Goal: Task Accomplishment & Management: Manage account settings

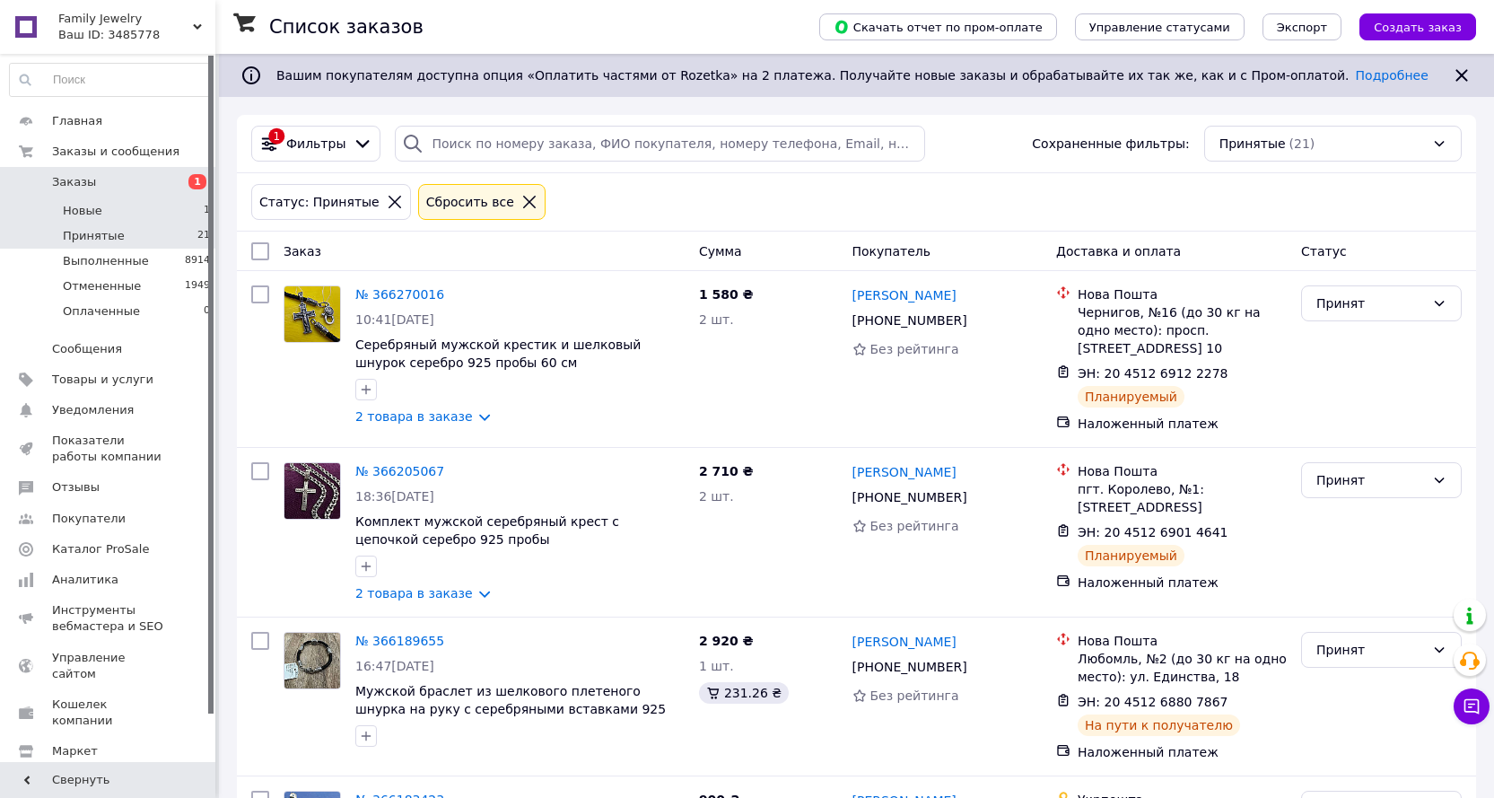
click at [81, 212] on span "Новые" at bounding box center [82, 211] width 39 height 16
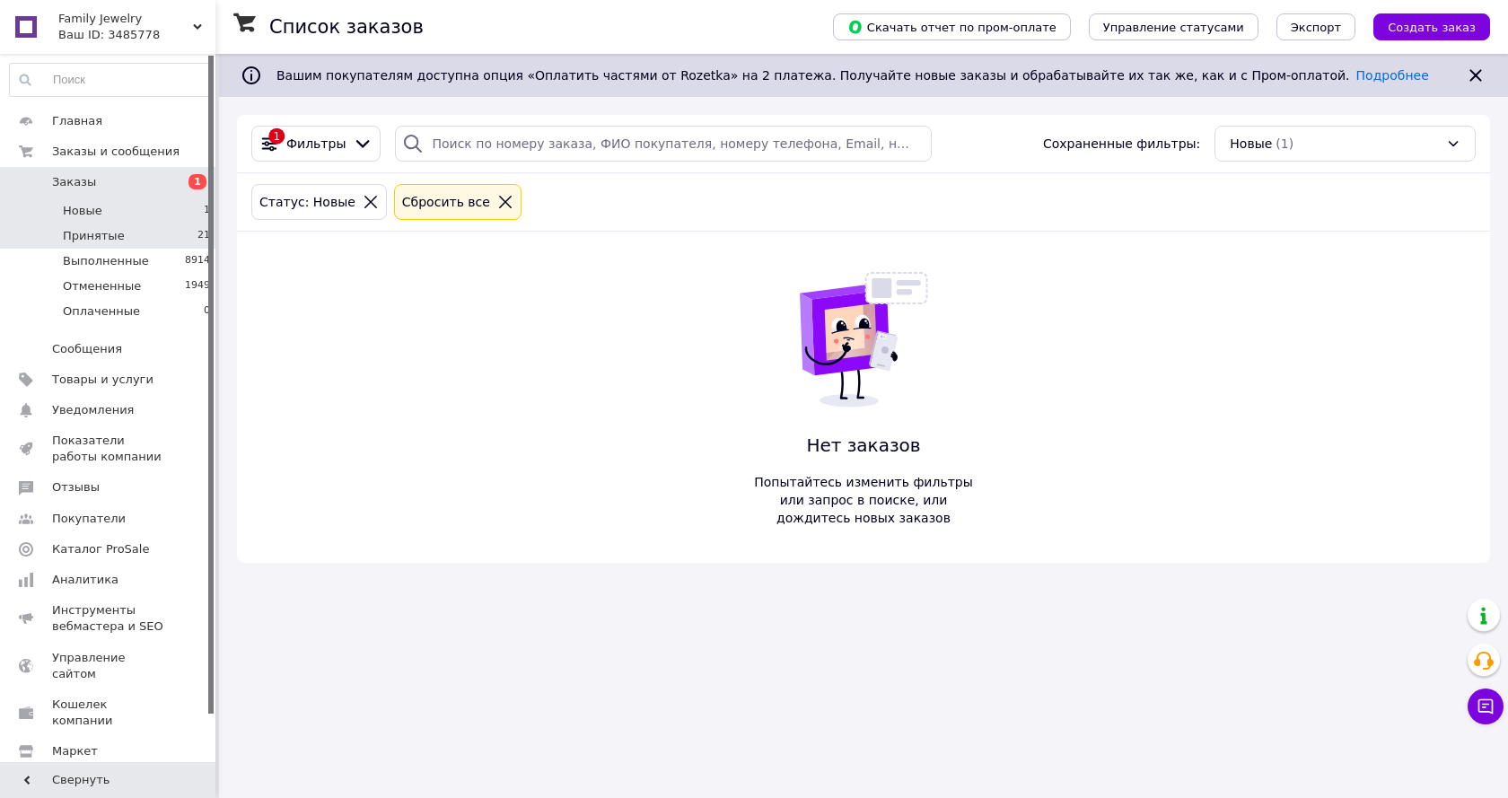
click at [85, 238] on span "Принятые" at bounding box center [94, 236] width 62 height 16
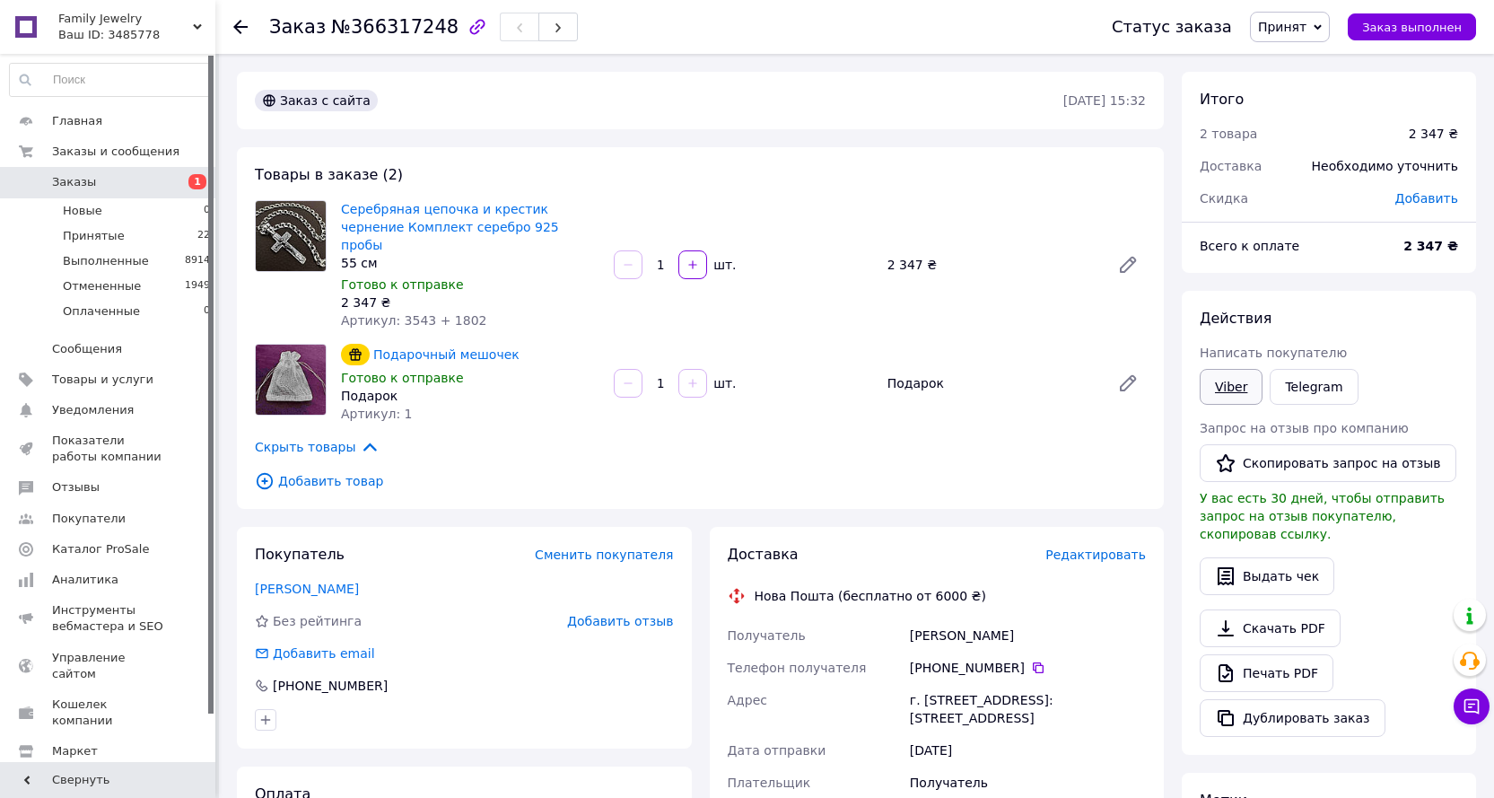
click at [1239, 394] on link "Viber" at bounding box center [1231, 387] width 63 height 36
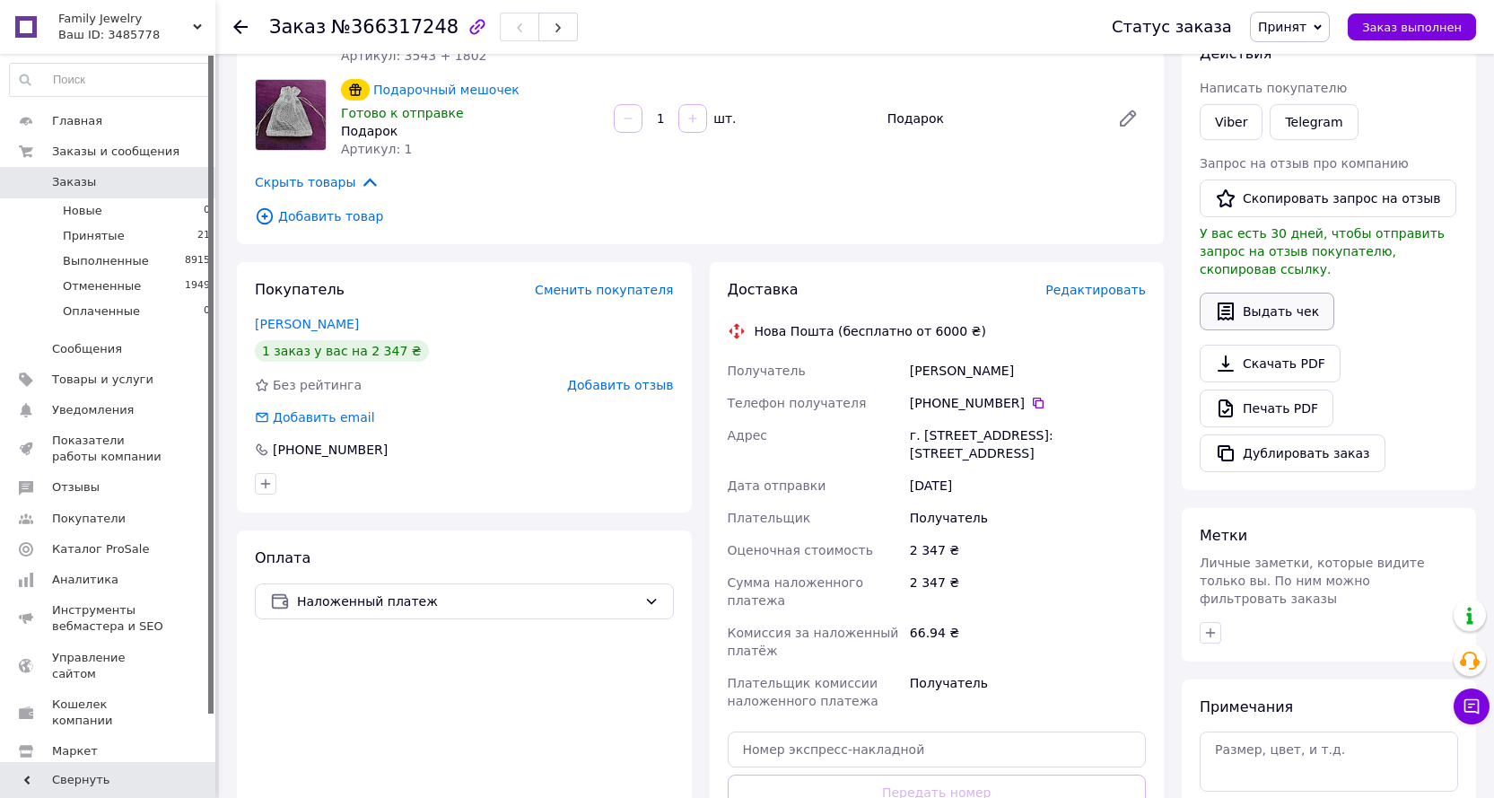
scroll to position [269, 0]
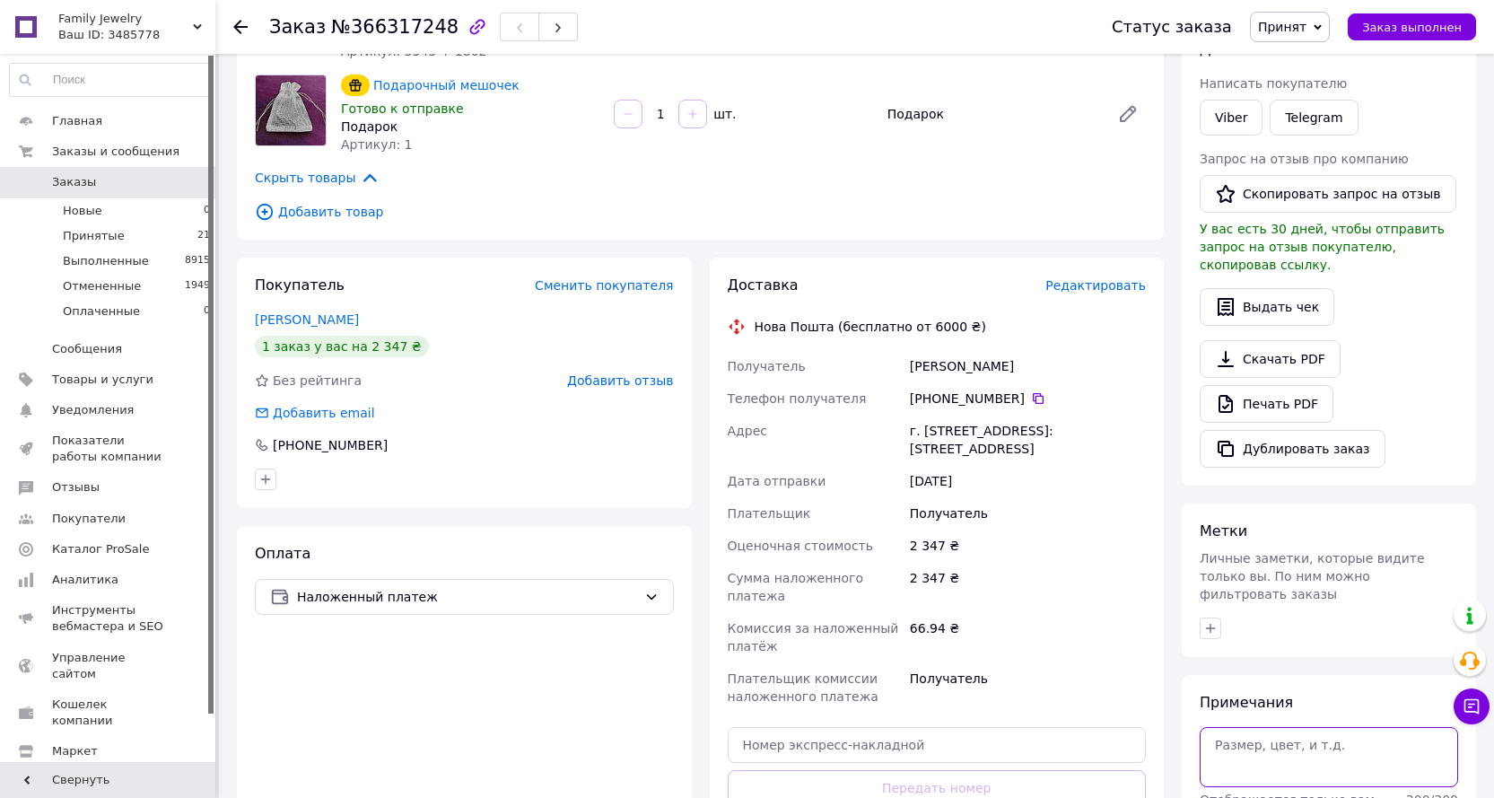
click at [1276, 728] on textarea at bounding box center [1329, 756] width 258 height 59
click at [1243, 727] on textarea "смс 6 вай" at bounding box center [1329, 756] width 258 height 59
click at [1272, 727] on textarea "смс : вай" at bounding box center [1329, 756] width 258 height 59
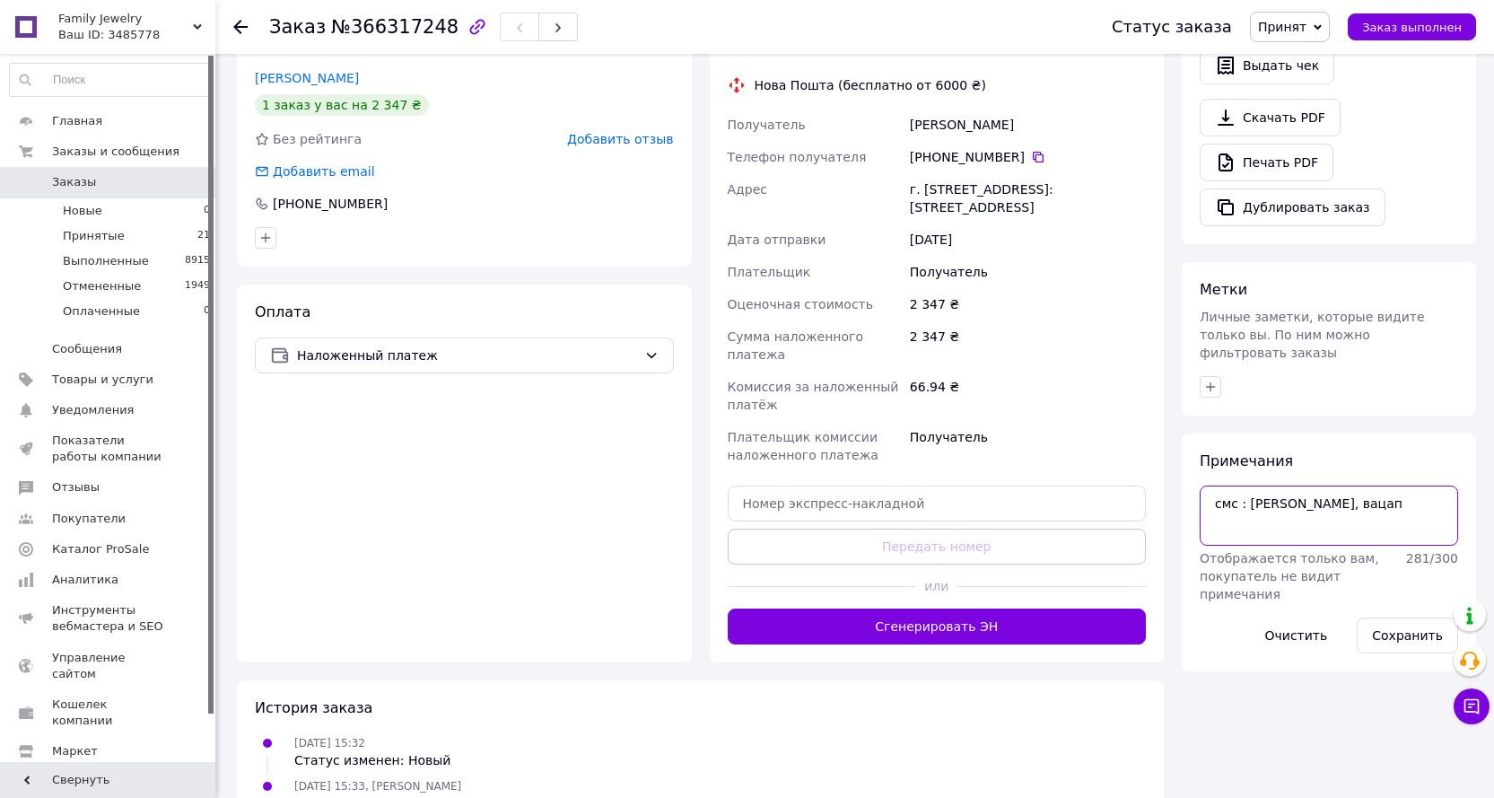
scroll to position [525, 0]
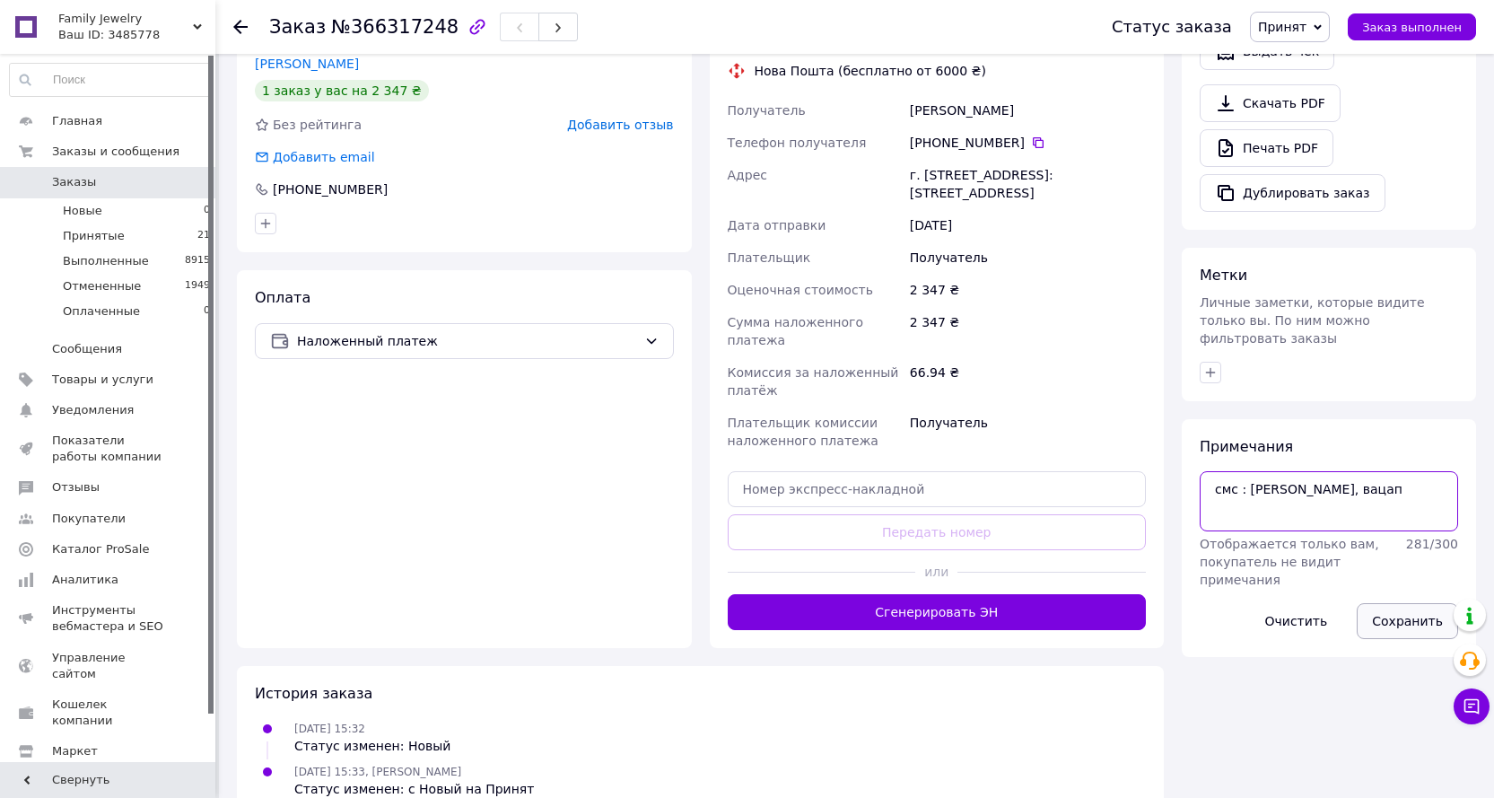
type textarea "смс : вайбер, вацап"
click at [1412, 603] on button "Сохранить" at bounding box center [1407, 621] width 101 height 36
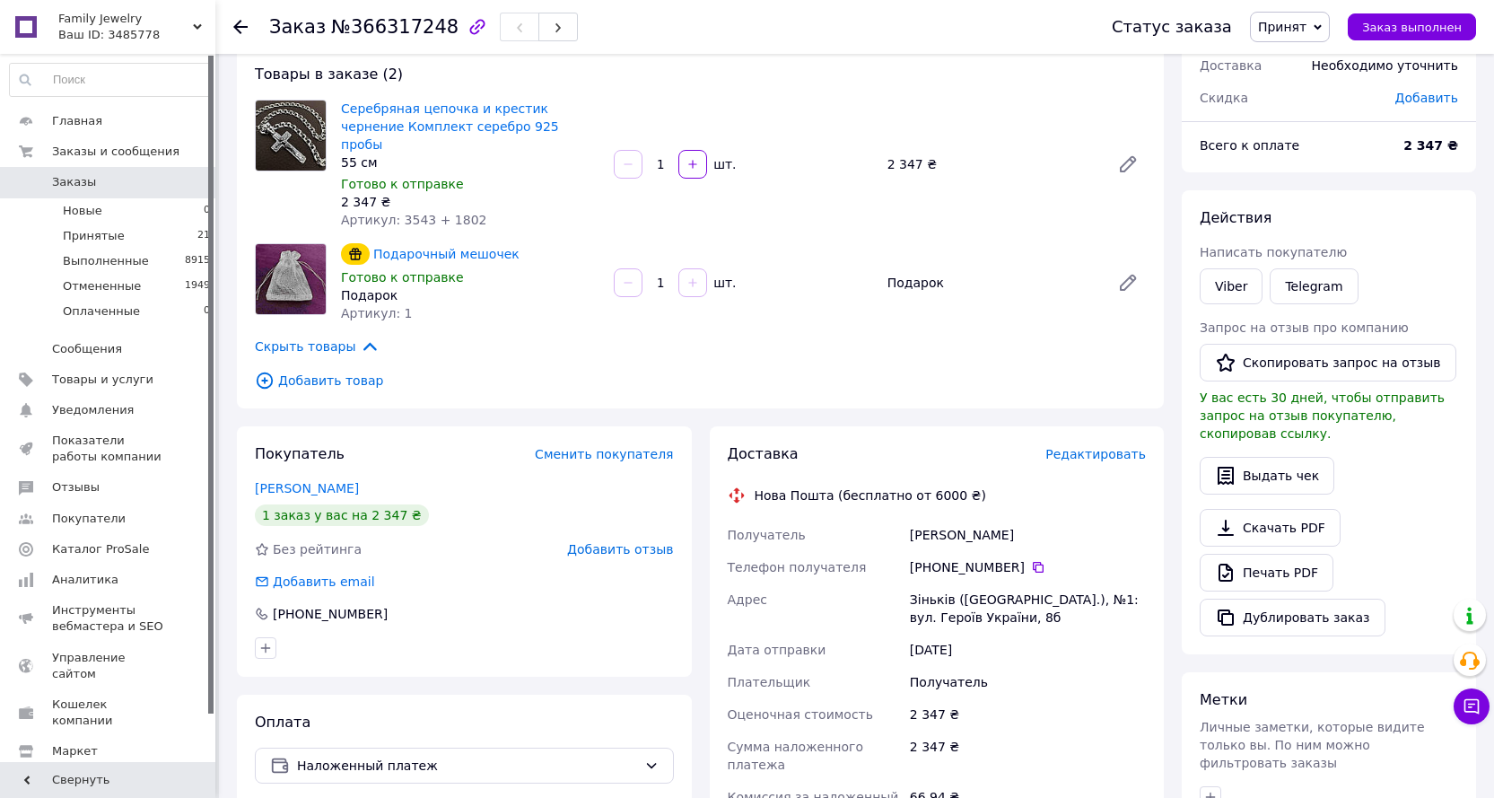
scroll to position [76, 0]
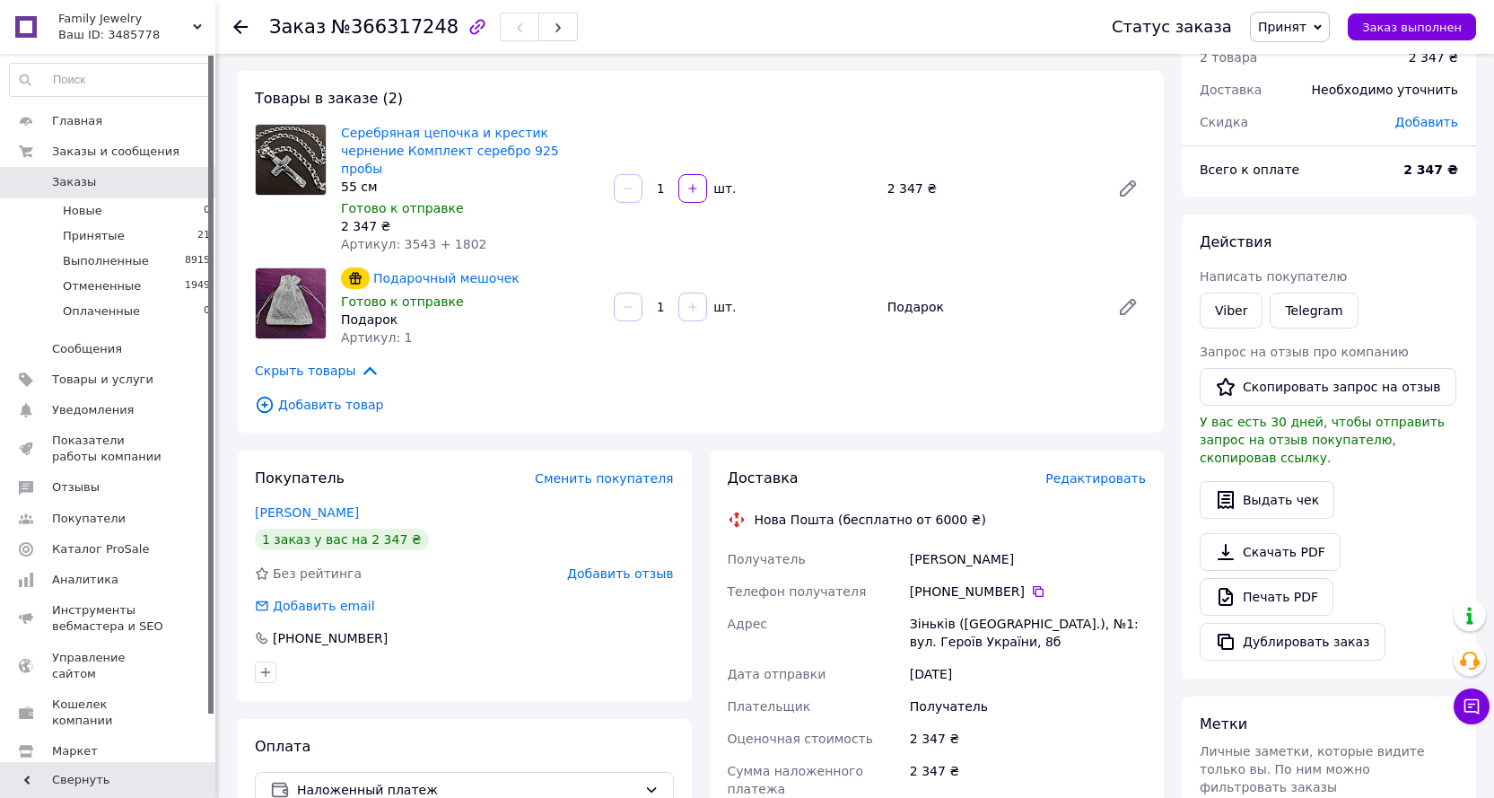
click at [95, 22] on span "Family Jewelry" at bounding box center [125, 19] width 135 height 16
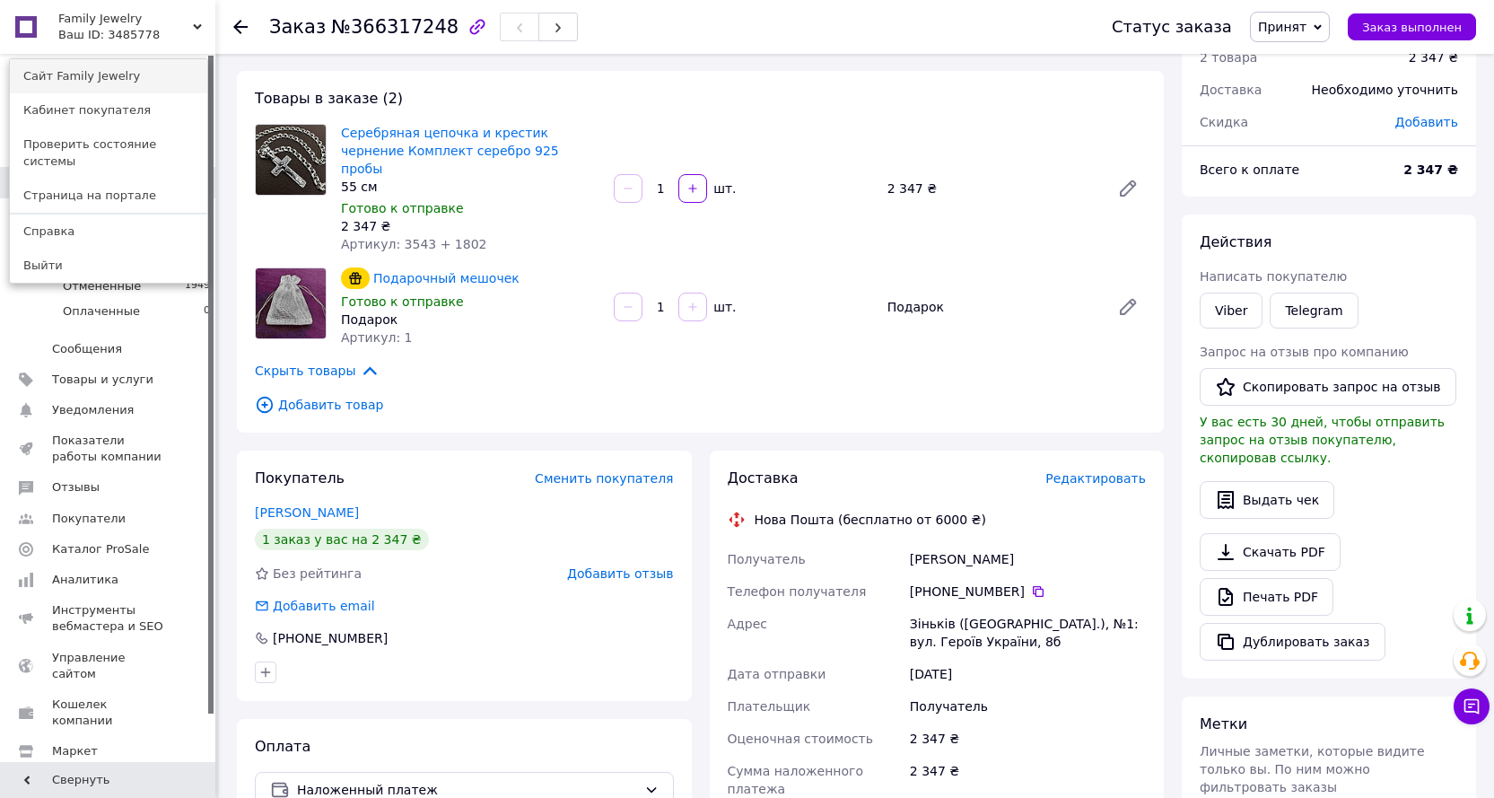
click at [107, 75] on link "Сайт Family Jewelry" at bounding box center [108, 76] width 197 height 34
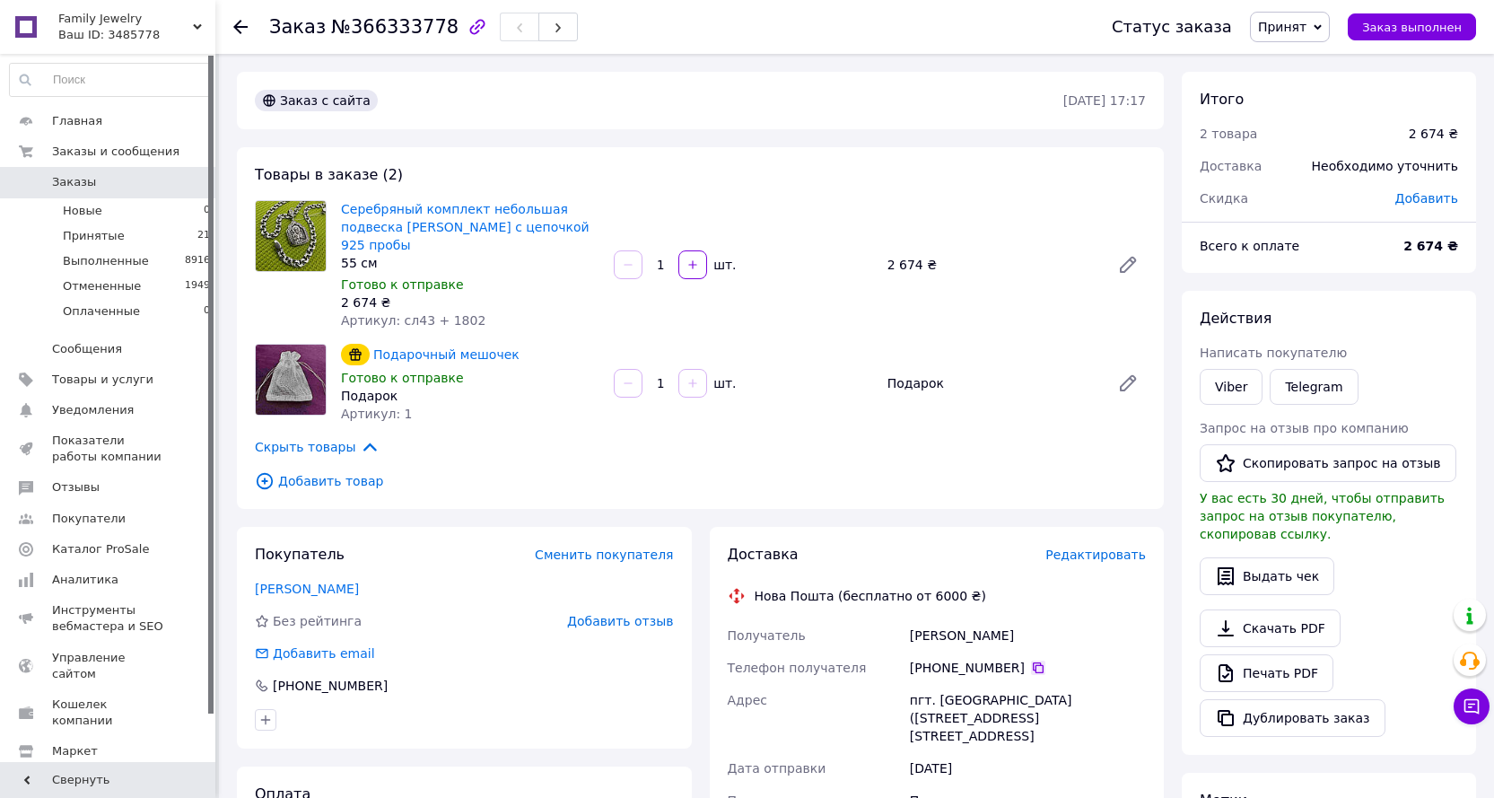
click at [1033, 662] on icon at bounding box center [1038, 667] width 11 height 11
drag, startPoint x: 1065, startPoint y: 613, endPoint x: 906, endPoint y: 613, distance: 159.8
click at [906, 619] on div "Опалинський Олександр" at bounding box center [1027, 635] width 243 height 32
copy div "Опалинський Олександр"
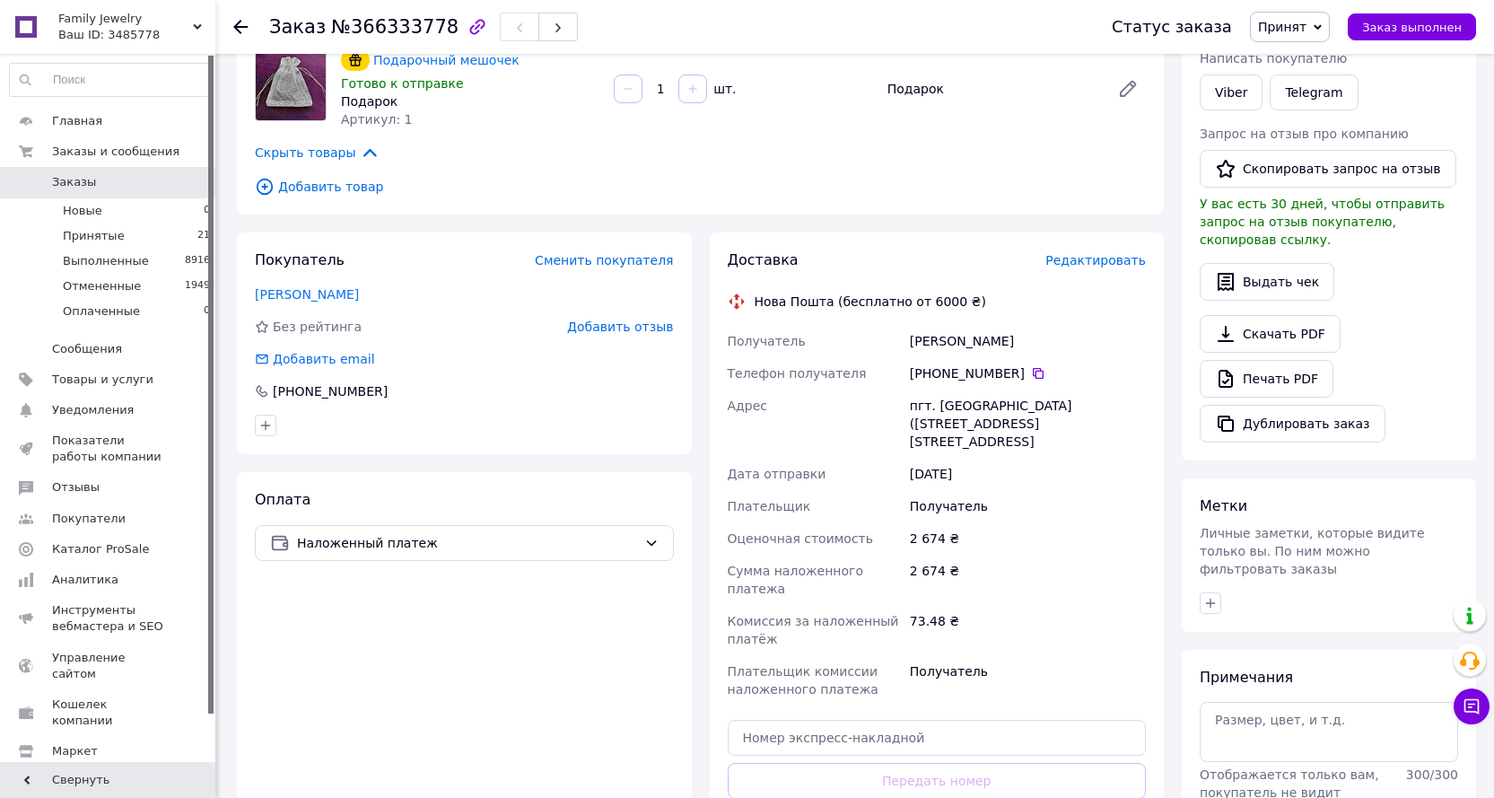
scroll to position [359, 0]
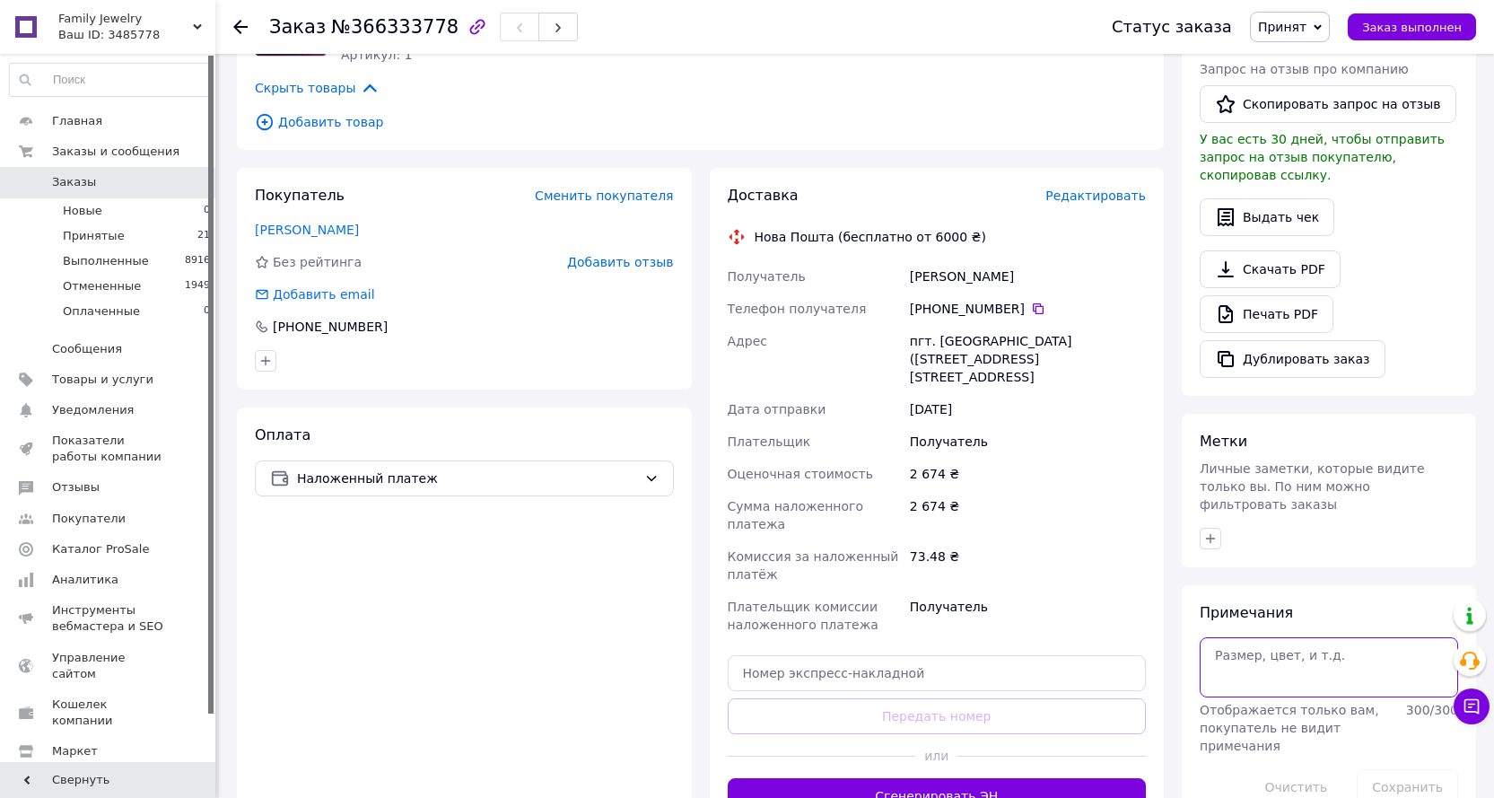
click at [1296, 639] on textarea at bounding box center [1329, 666] width 258 height 59
click at [1256, 637] on textarea "відпраалено в одній посилці" at bounding box center [1329, 666] width 258 height 59
type textarea "відпралено в одній посилці"
click at [1427, 769] on button "Сохранить" at bounding box center [1407, 787] width 101 height 36
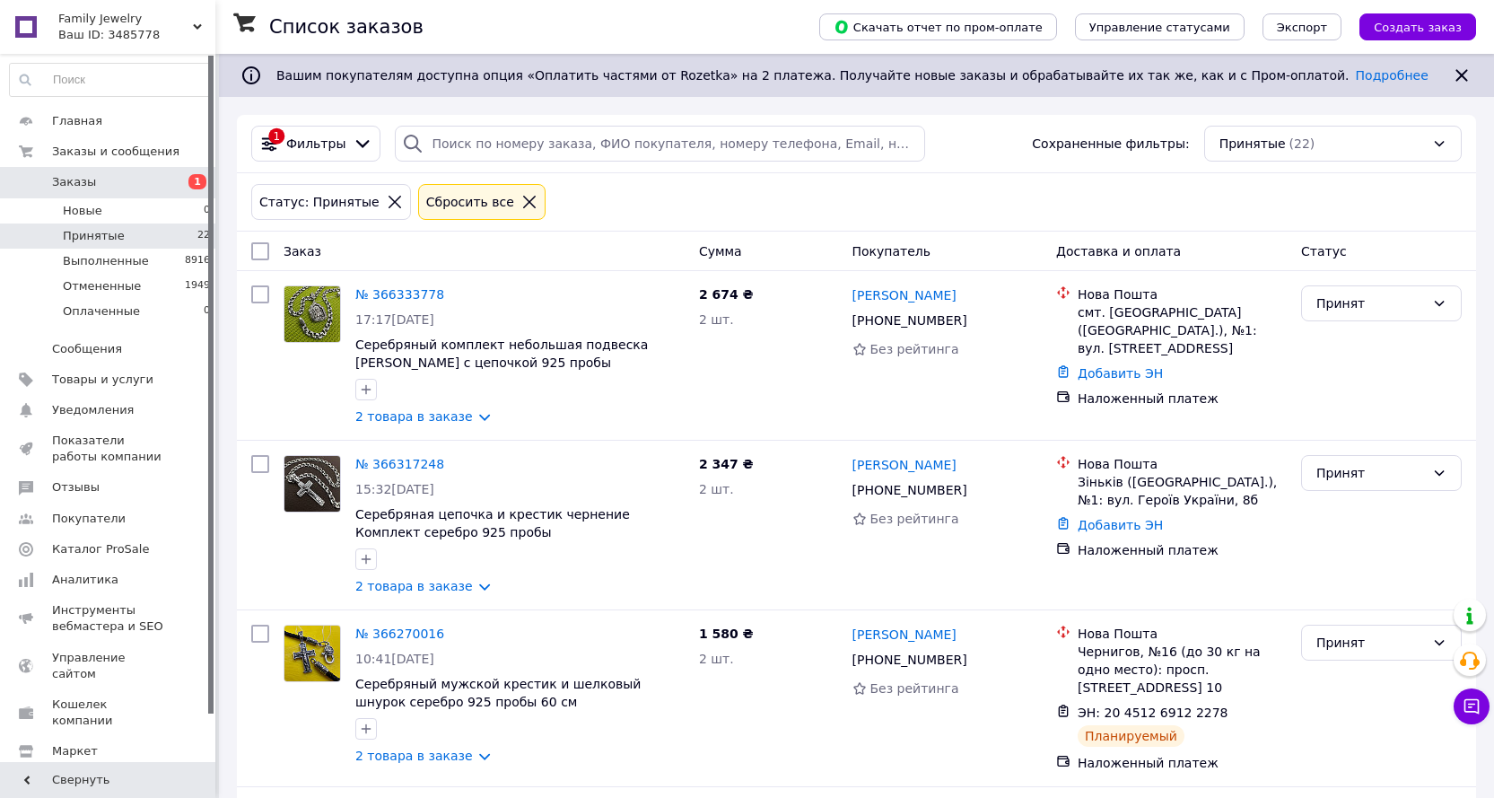
click at [83, 239] on span "Принятые" at bounding box center [94, 236] width 62 height 16
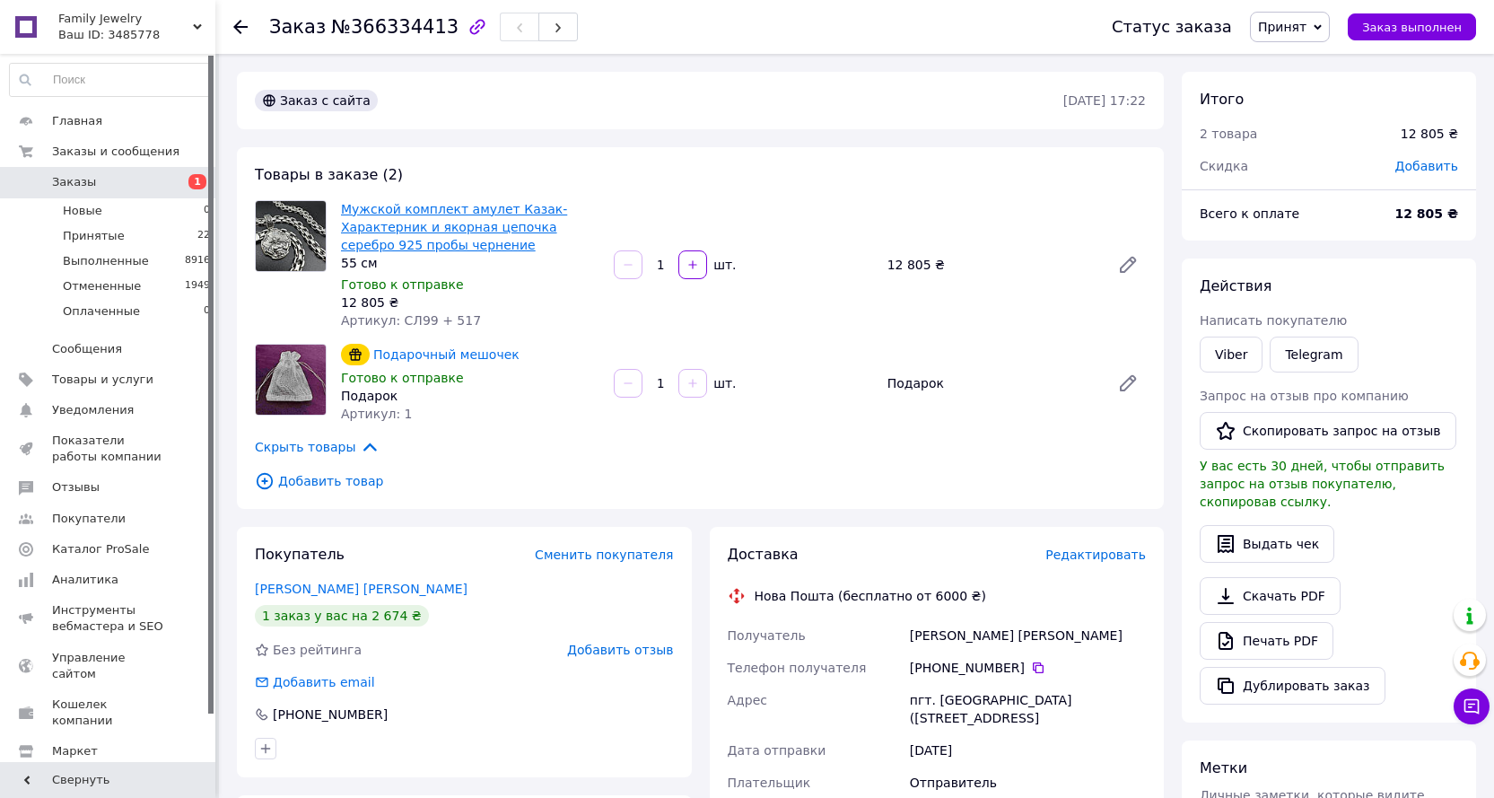
click at [398, 206] on link "Мужской комплект амулет Казак-Характерник и якорная цепочка серебро 925 пробы ч…" at bounding box center [454, 227] width 226 height 50
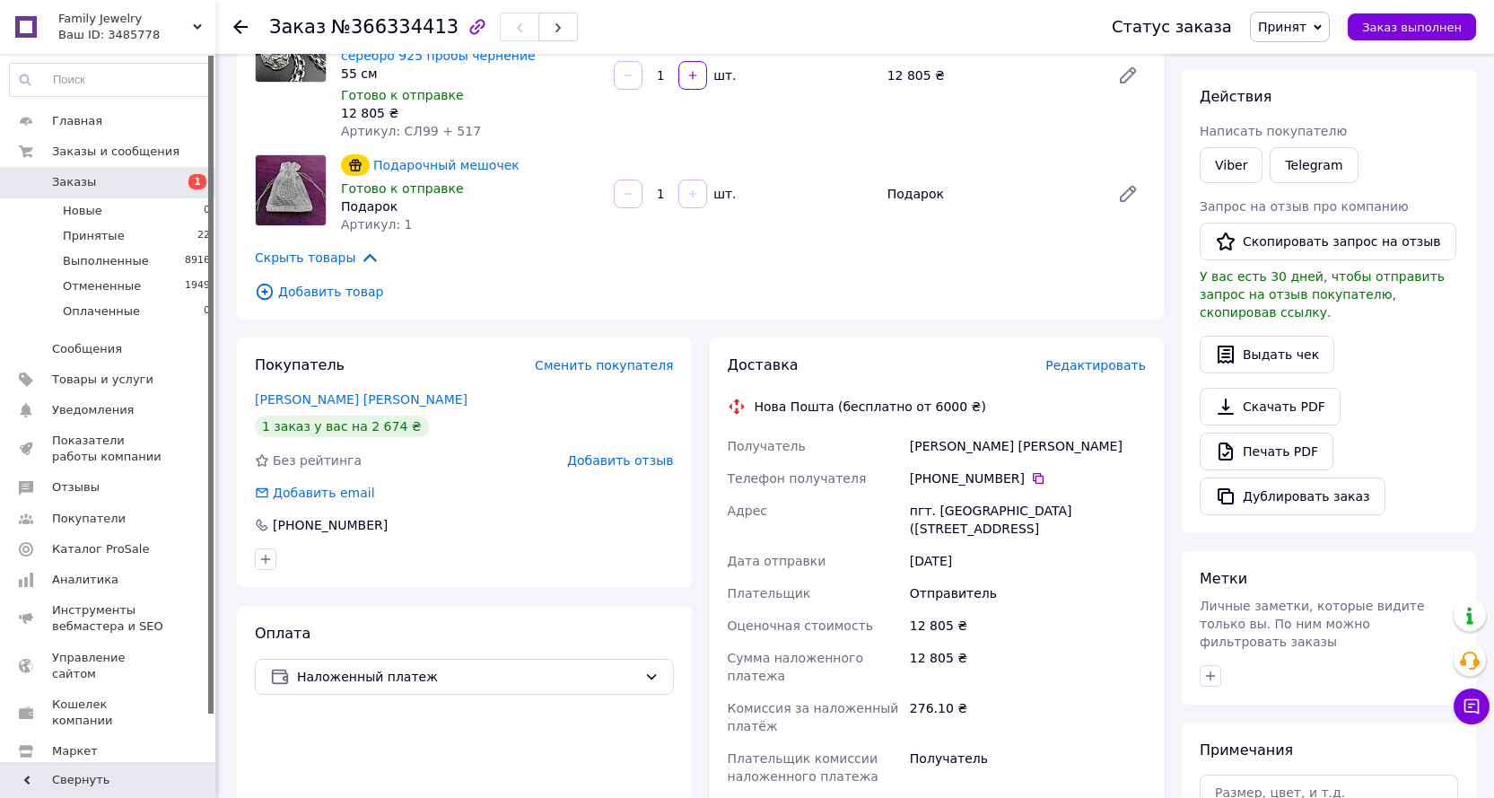
scroll to position [449, 0]
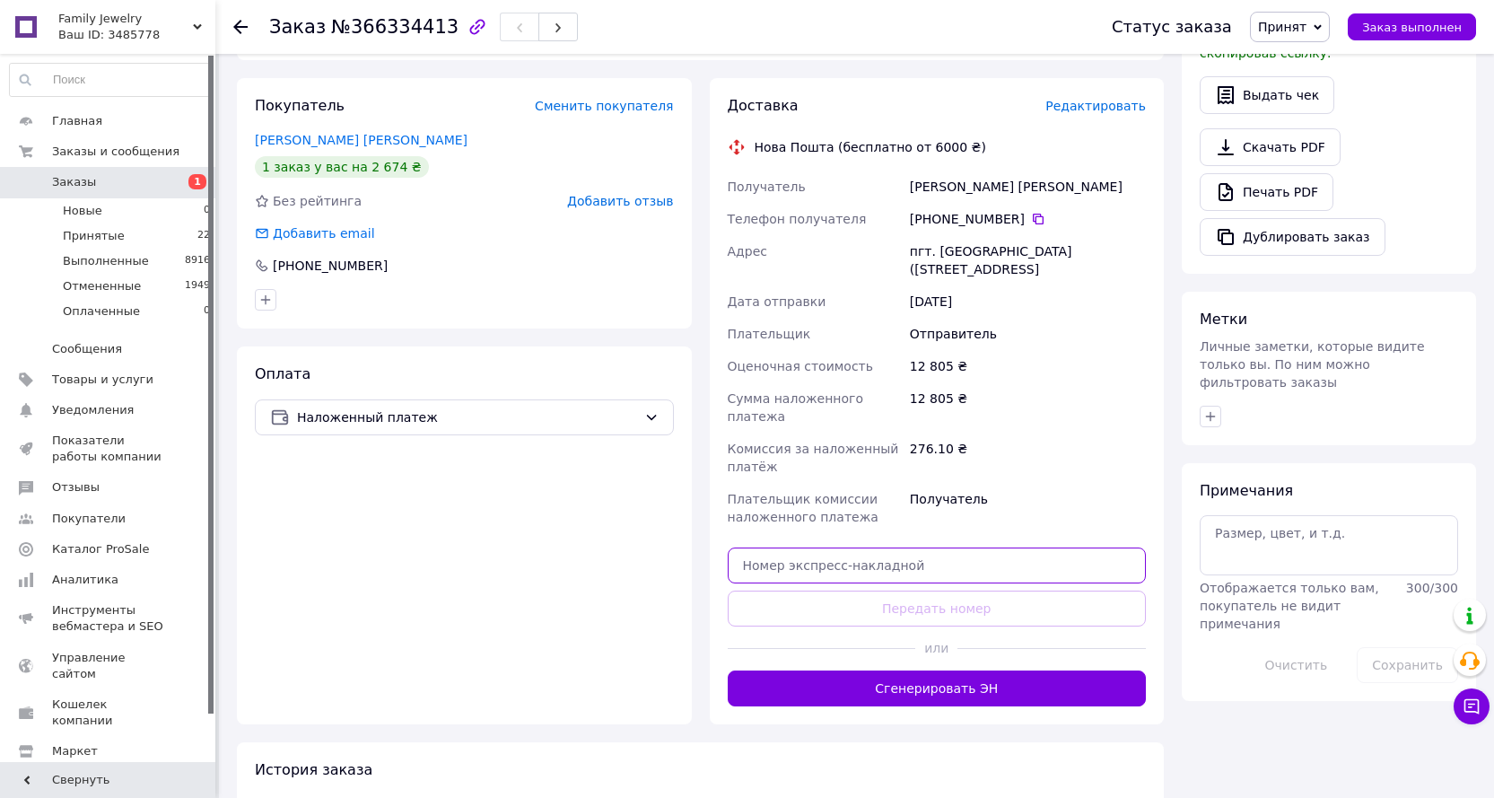
click at [951, 547] on input "text" at bounding box center [937, 565] width 419 height 36
paste input "20451269199033"
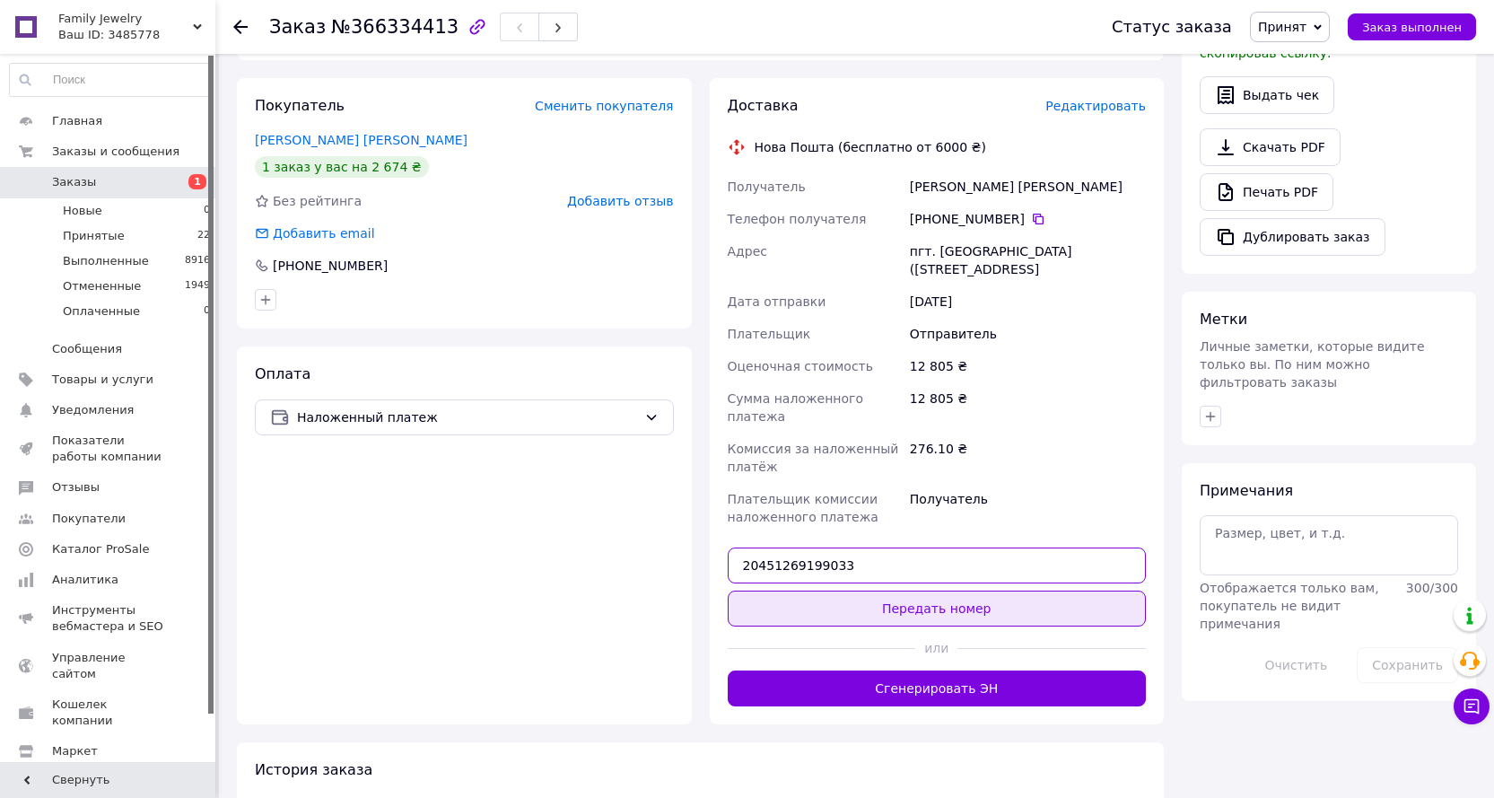
type input "20451269199033"
click at [932, 591] on button "Передать номер" at bounding box center [937, 609] width 419 height 36
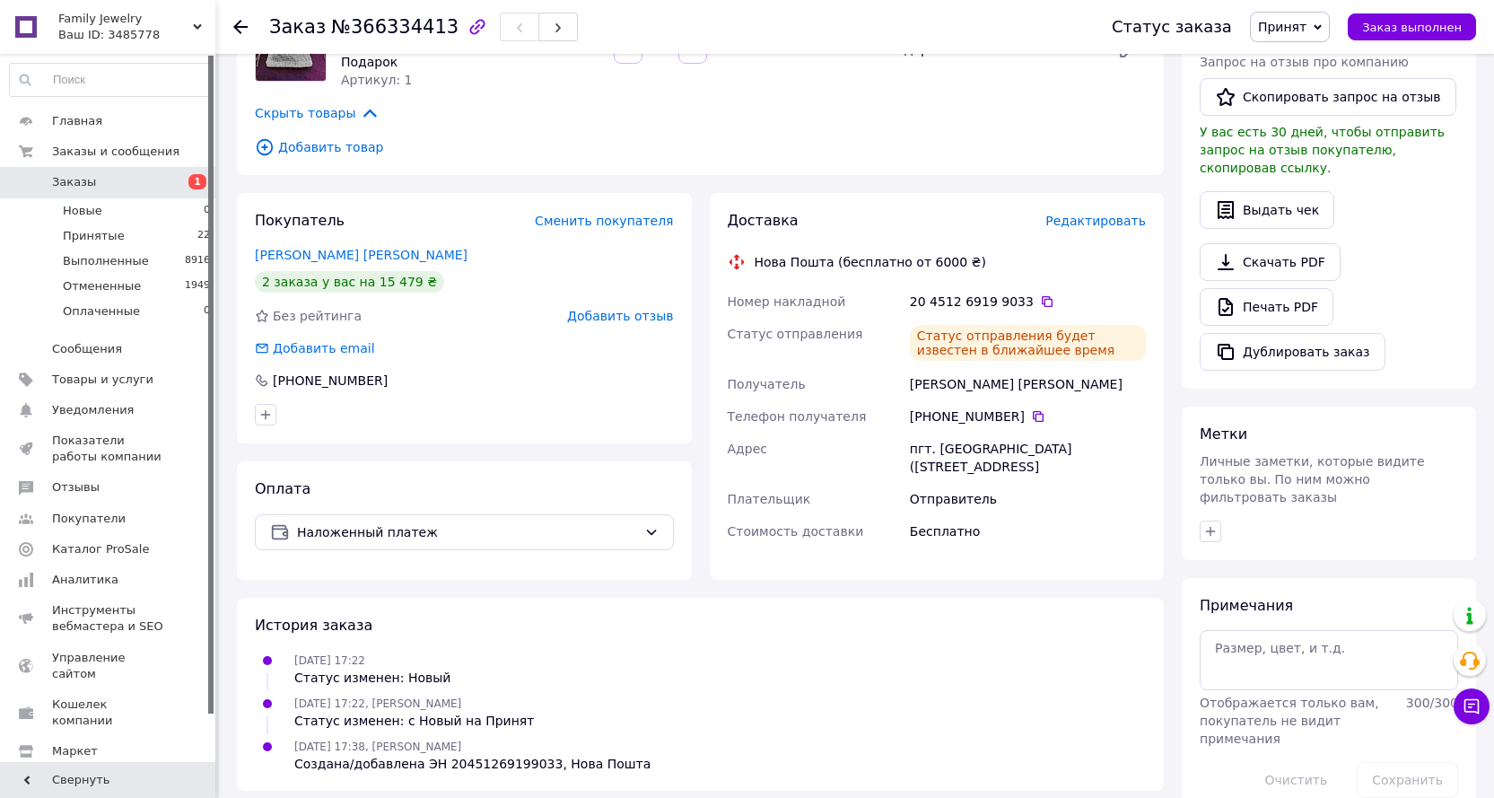
scroll to position [345, 0]
